Goal: Check status: Check status

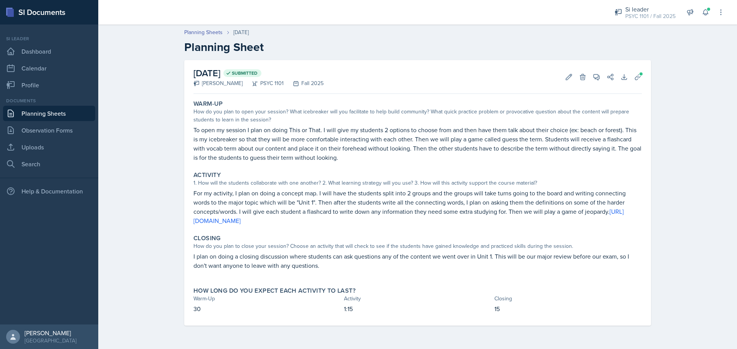
click at [44, 119] on link "Planning Sheets" at bounding box center [49, 113] width 92 height 15
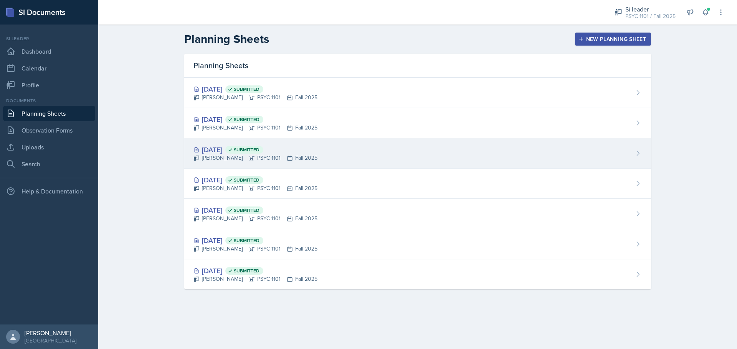
click at [417, 154] on div "[DATE] Submitted [PERSON_NAME] PSYC 1101 Fall 2025" at bounding box center [417, 153] width 466 height 30
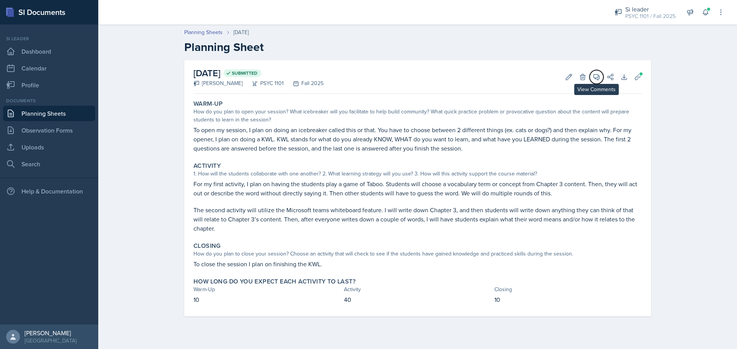
click at [593, 77] on icon at bounding box center [596, 77] width 8 height 8
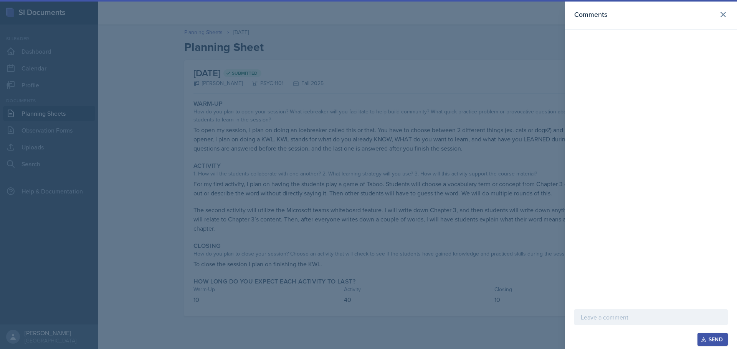
click at [498, 88] on div at bounding box center [368, 174] width 737 height 349
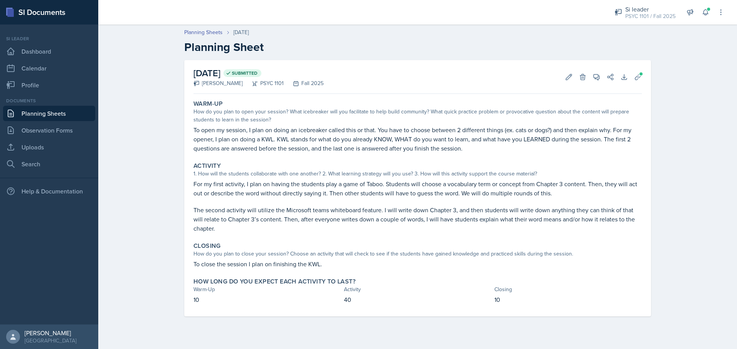
click at [30, 110] on link "Planning Sheets" at bounding box center [49, 113] width 92 height 15
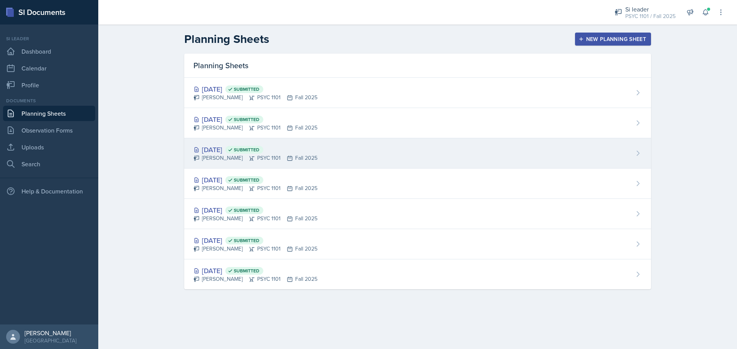
click at [308, 148] on div "[DATE] Submitted [PERSON_NAME] PSYC 1101 Fall 2025" at bounding box center [417, 153] width 466 height 30
